Goal: Navigation & Orientation: Find specific page/section

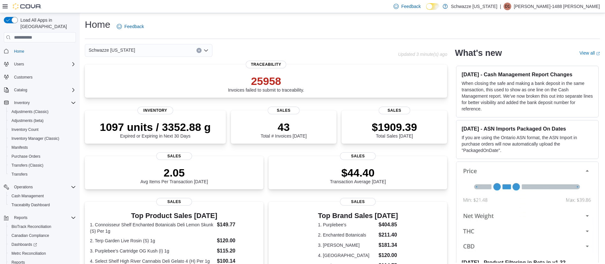
click at [579, 4] on p "Denise-1488 Zamora" at bounding box center [557, 7] width 86 height 8
click at [560, 64] on span "Sign Out" at bounding box center [558, 61] width 17 height 6
